Goal: Information Seeking & Learning: Learn about a topic

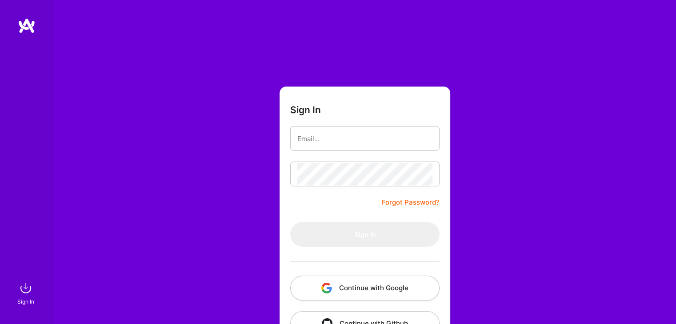
click at [368, 276] on button "Continue with Google" at bounding box center [364, 288] width 149 height 25
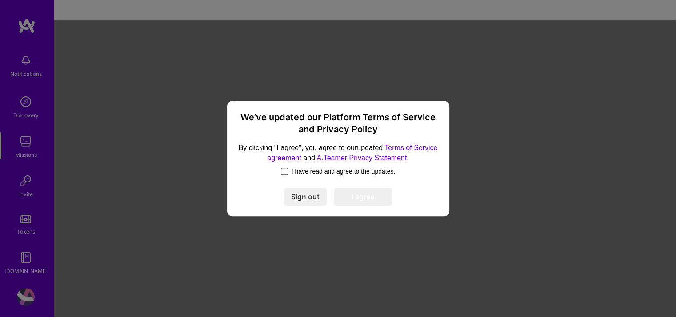
click at [281, 168] on span at bounding box center [284, 171] width 7 height 7
click at [0, 0] on input "I have read and agree to the updates." at bounding box center [0, 0] width 0 height 0
click at [350, 196] on button "I agree" at bounding box center [363, 197] width 58 height 18
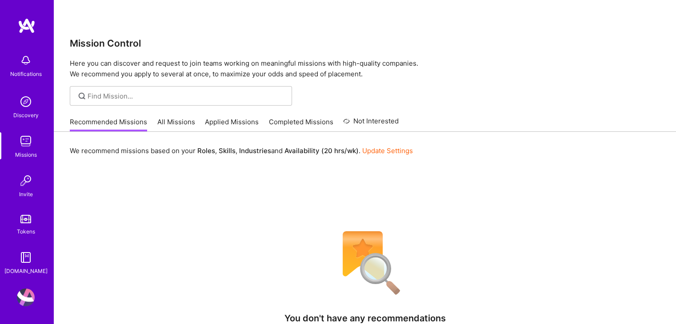
click at [175, 117] on link "All Missions" at bounding box center [176, 124] width 38 height 15
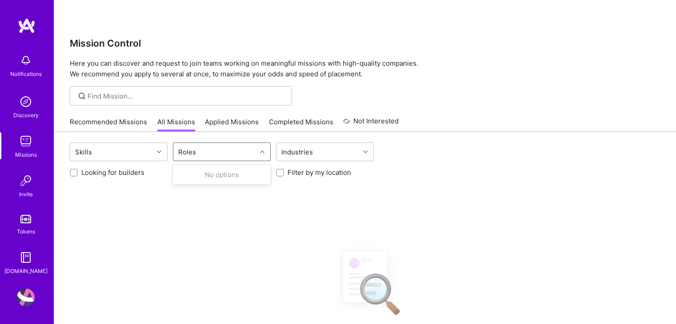
click at [204, 143] on div "Roles" at bounding box center [214, 152] width 83 height 18
click at [138, 143] on div "Skills" at bounding box center [111, 152] width 83 height 18
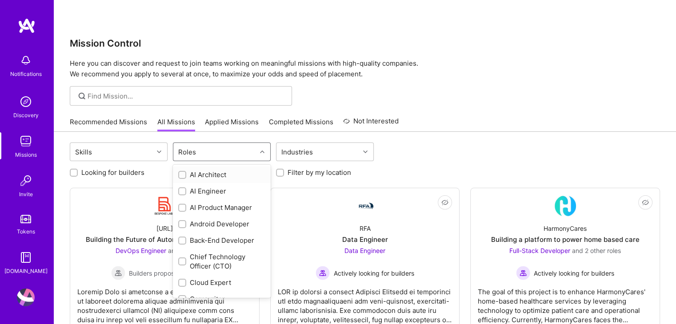
click at [178, 143] on div "Roles" at bounding box center [214, 152] width 83 height 18
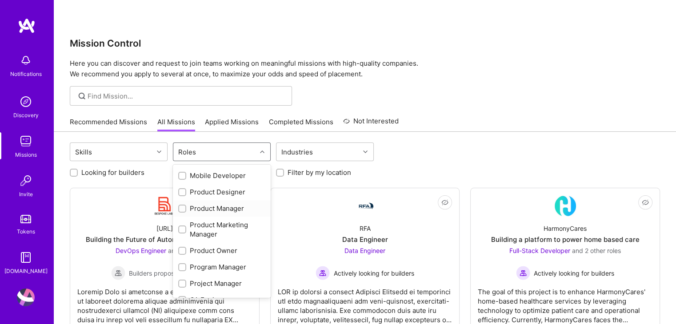
scroll to position [332, 0]
click at [197, 244] on div "Product Owner" at bounding box center [221, 248] width 87 height 9
checkbox input "true"
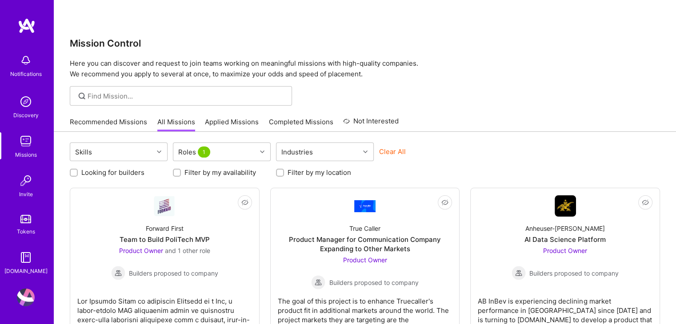
click at [499, 132] on div "Skills Roles 1 Industries Clear All Looking for builders Filter by my availabil…" at bounding box center [365, 262] width 622 height 260
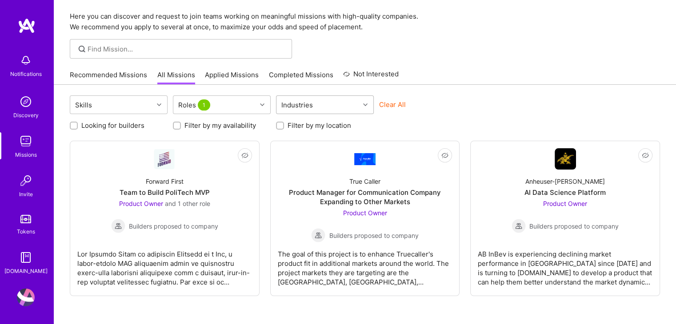
scroll to position [32, 0]
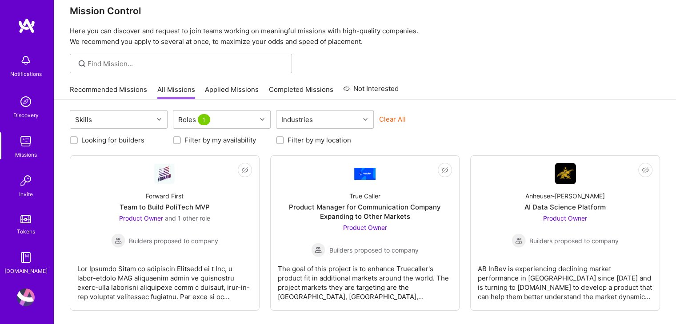
click at [280, 138] on input "Filter by my location" at bounding box center [281, 141] width 6 height 6
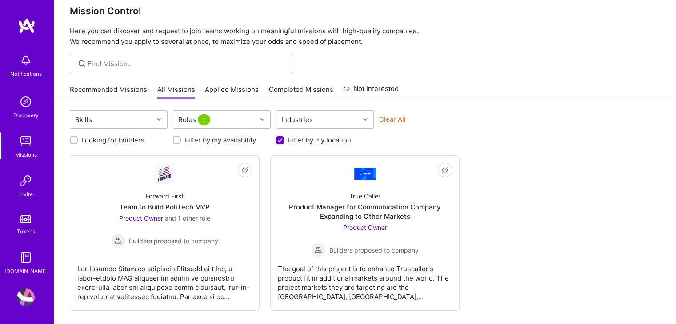
click at [280, 137] on input "Filter by my location" at bounding box center [281, 141] width 8 height 8
checkbox input "false"
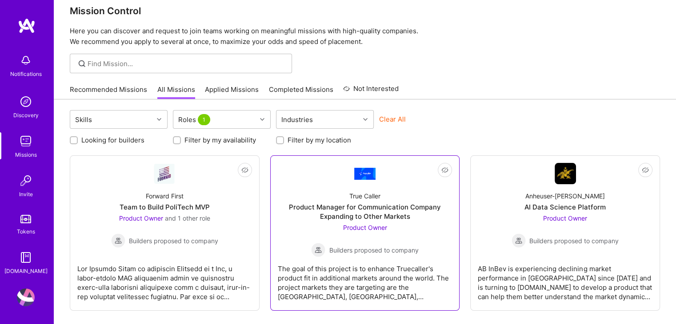
click at [410, 223] on div "Product Owner Builders proposed to company" at bounding box center [364, 240] width 107 height 34
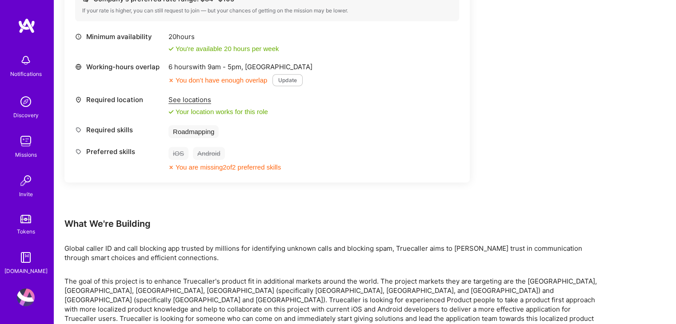
scroll to position [379, 0]
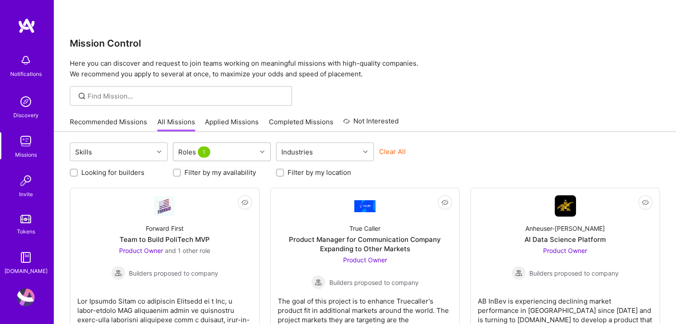
click at [253, 143] on div "Roles 1" at bounding box center [214, 152] width 83 height 18
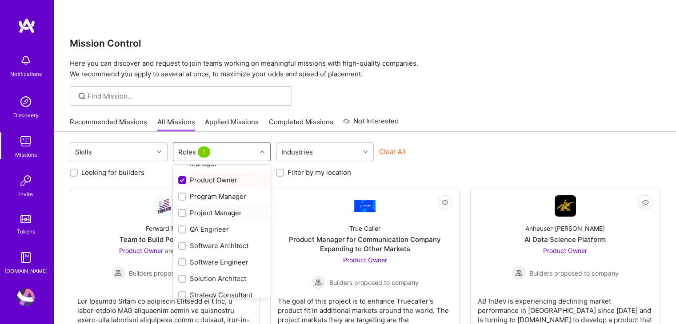
scroll to position [368, 0]
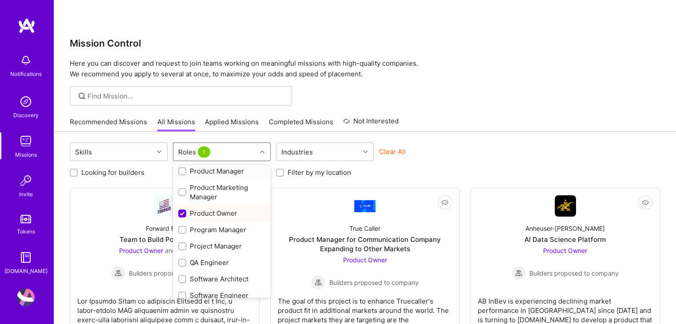
click at [185, 169] on input "checkbox" at bounding box center [183, 172] width 6 height 6
checkbox input "true"
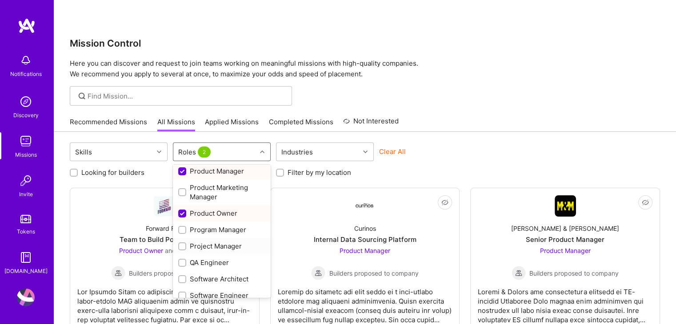
scroll to position [424, 0]
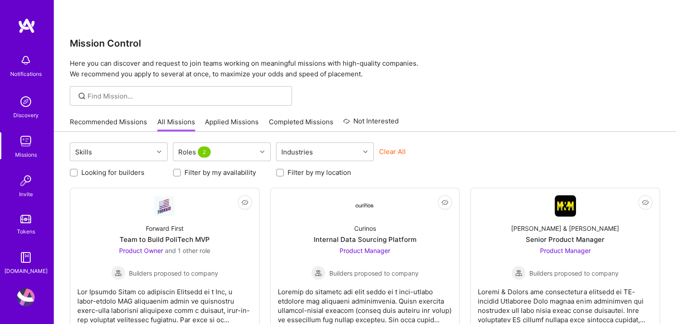
click at [435, 164] on div "Looking for builders Filter by my availability Filter by my location" at bounding box center [365, 171] width 590 height 14
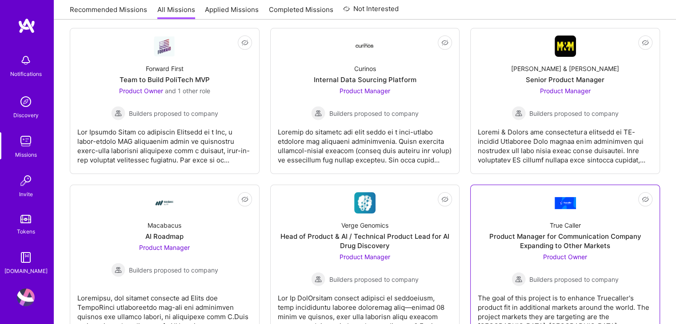
scroll to position [161, 0]
click at [556, 286] on div "The goal of this project is to enhance Truecaller's product fit in additional m…" at bounding box center [565, 308] width 175 height 44
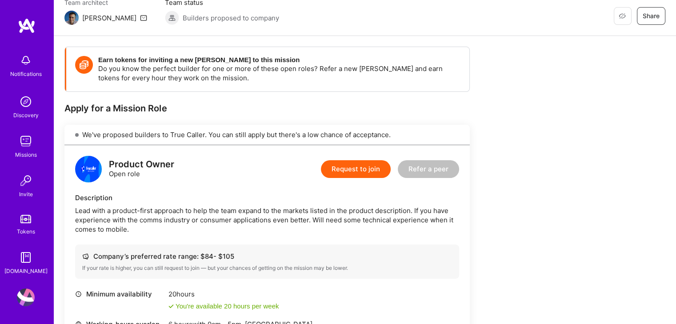
scroll to position [61, 0]
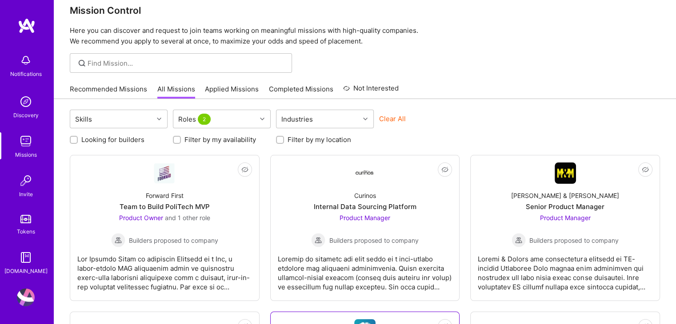
scroll to position [32, 0]
